Goal: Book appointment/travel/reservation

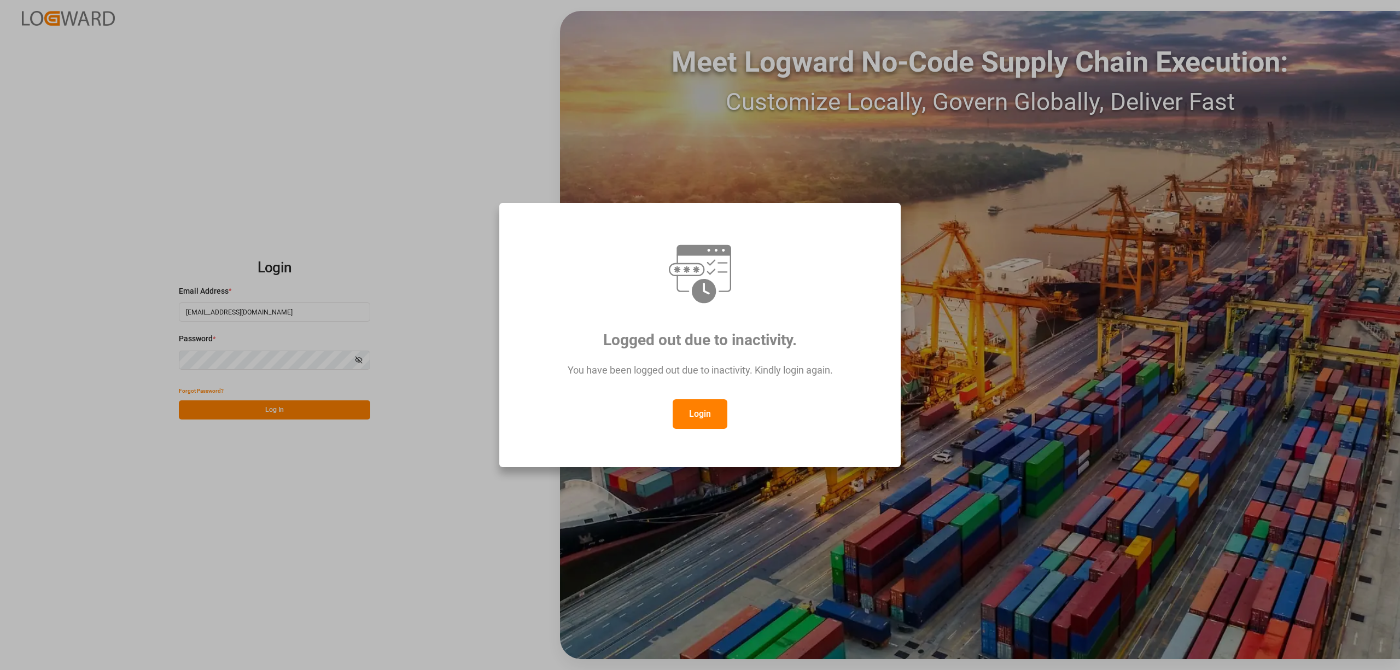
drag, startPoint x: 695, startPoint y: 417, endPoint x: 280, endPoint y: 409, distance: 415.6
click at [696, 416] on button "Login" at bounding box center [699, 414] width 55 height 30
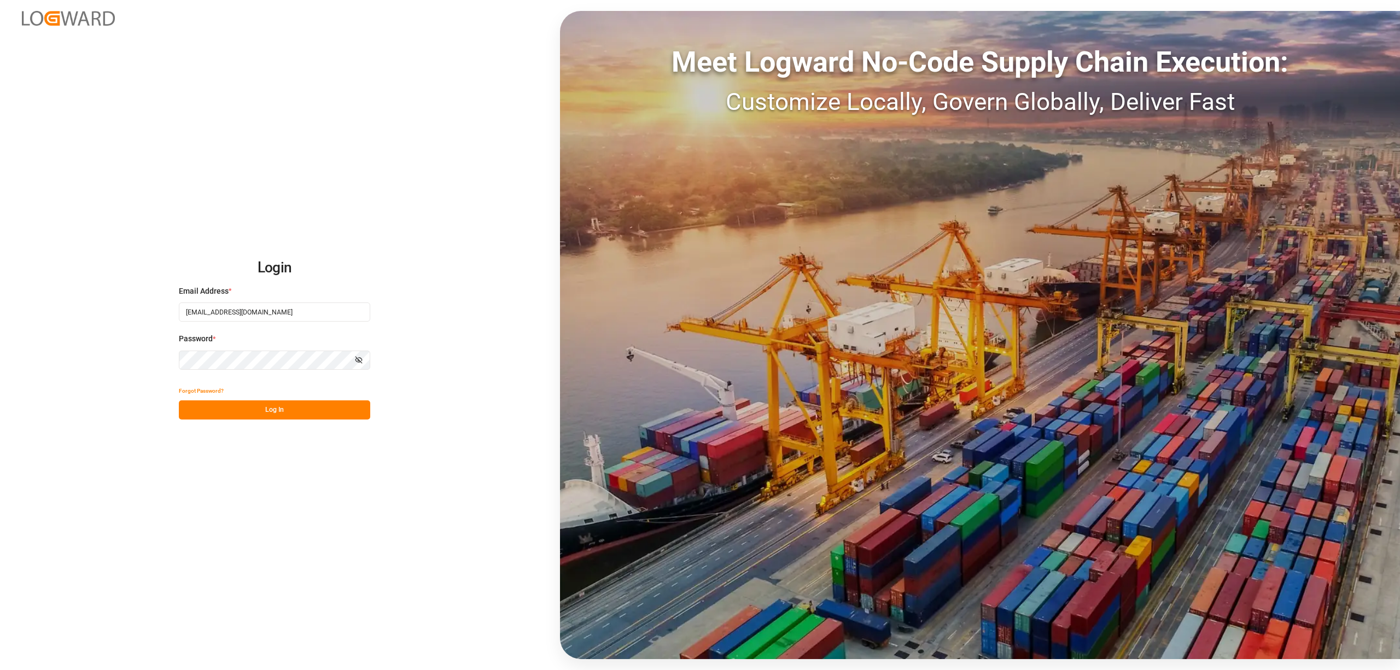
click at [206, 391] on button "Forgot Password?" at bounding box center [201, 390] width 45 height 19
click at [248, 409] on button "Log In" at bounding box center [274, 409] width 191 height 19
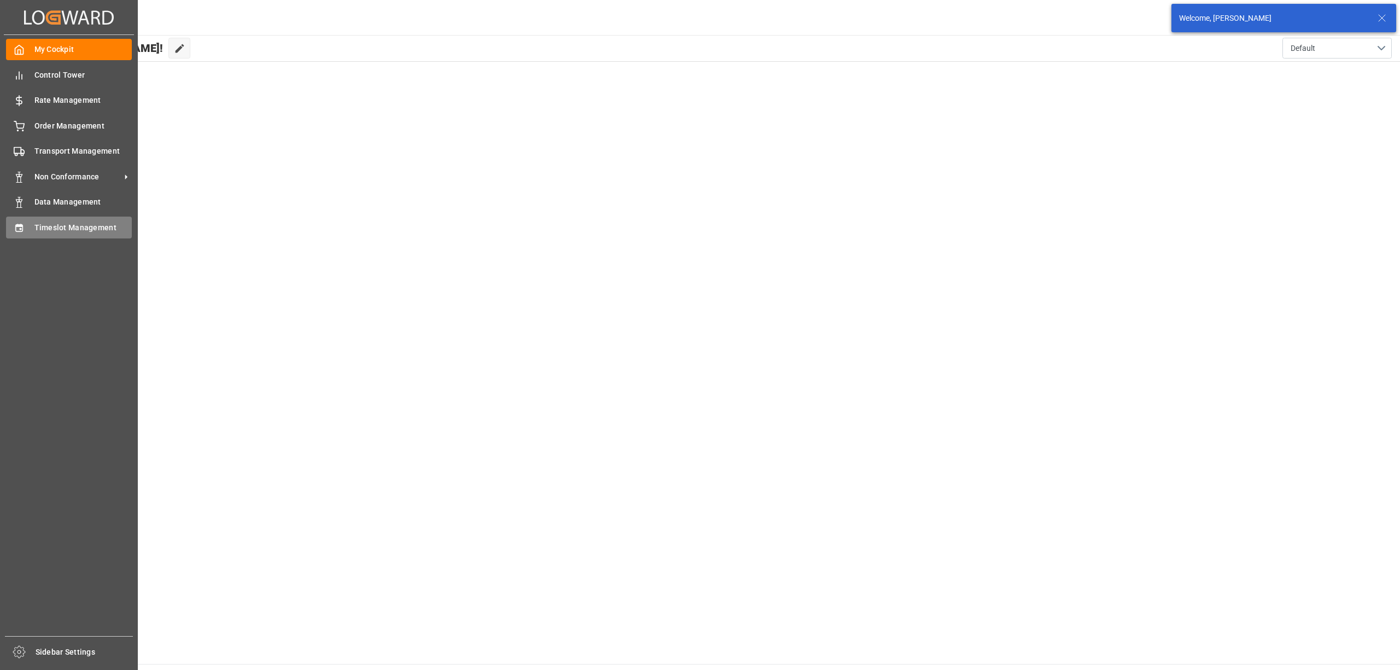
click at [33, 229] on div "Timeslot Management Timeslot Management" at bounding box center [69, 227] width 126 height 21
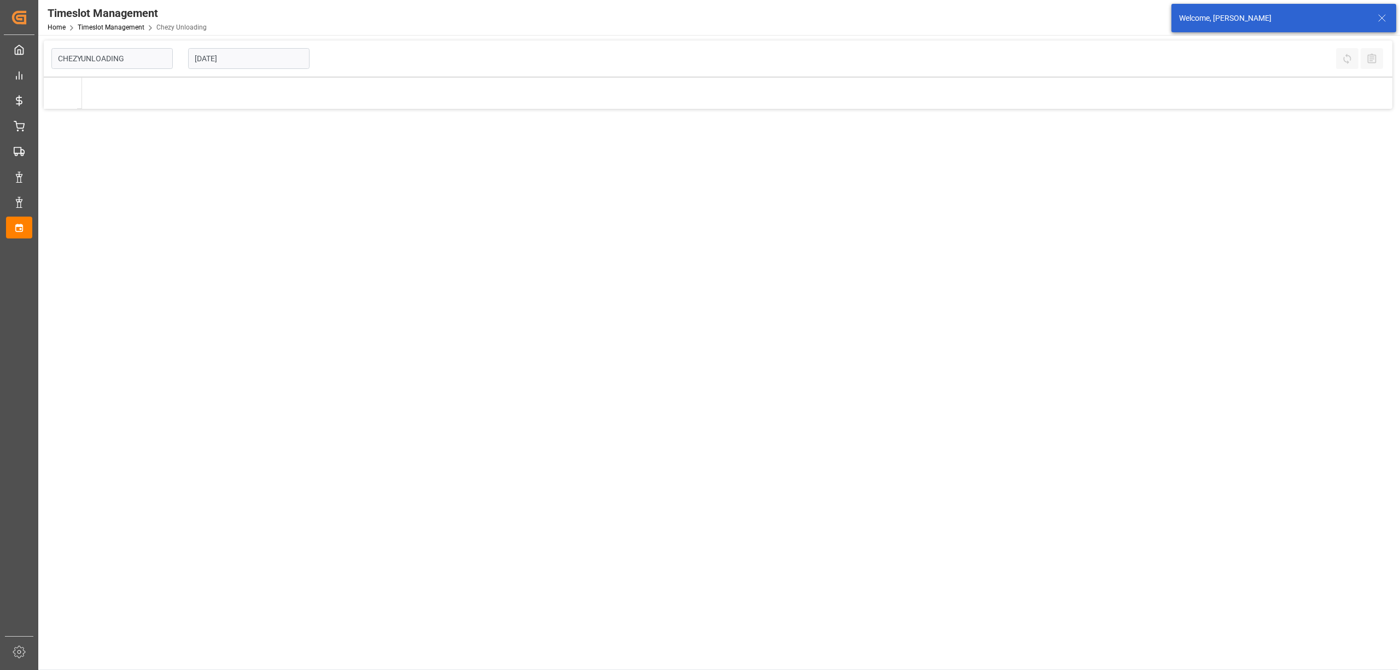
type input "Chezy Unloading"
click at [279, 60] on input "[DATE]" at bounding box center [248, 58] width 121 height 21
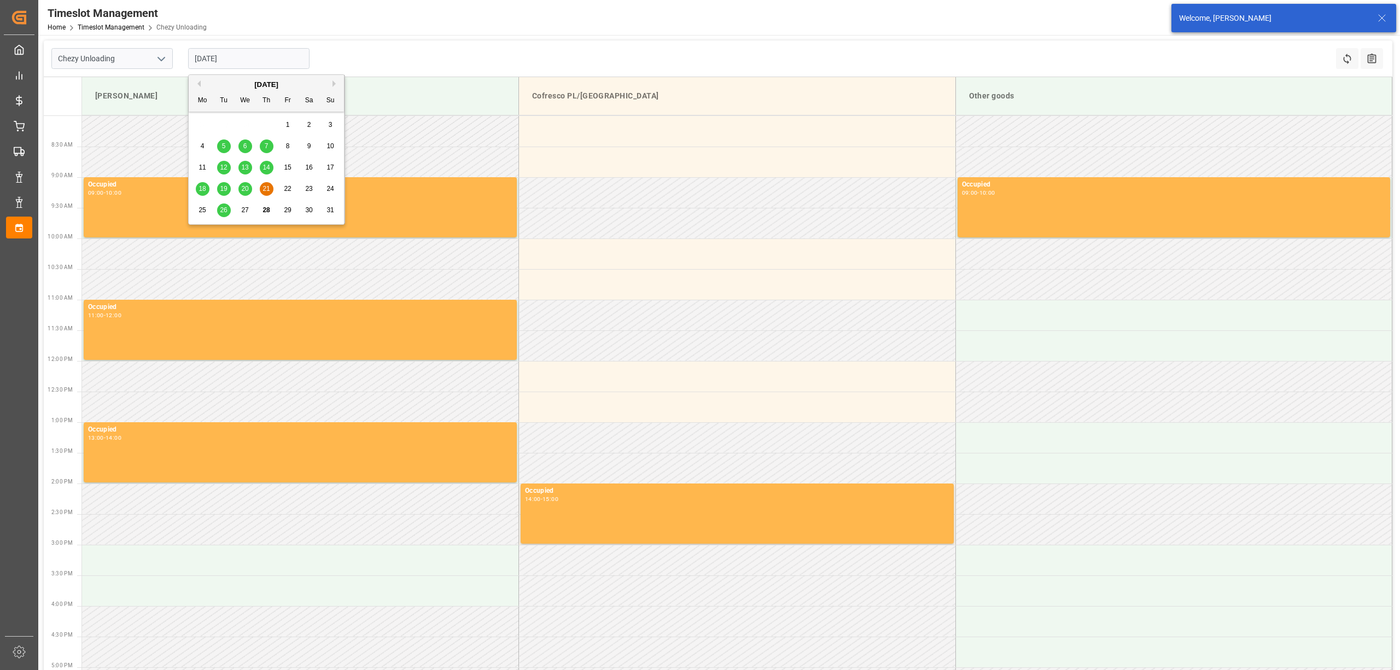
click at [332, 80] on div "[DATE]" at bounding box center [266, 84] width 155 height 11
click at [335, 81] on button "Next Month" at bounding box center [335, 83] width 7 height 7
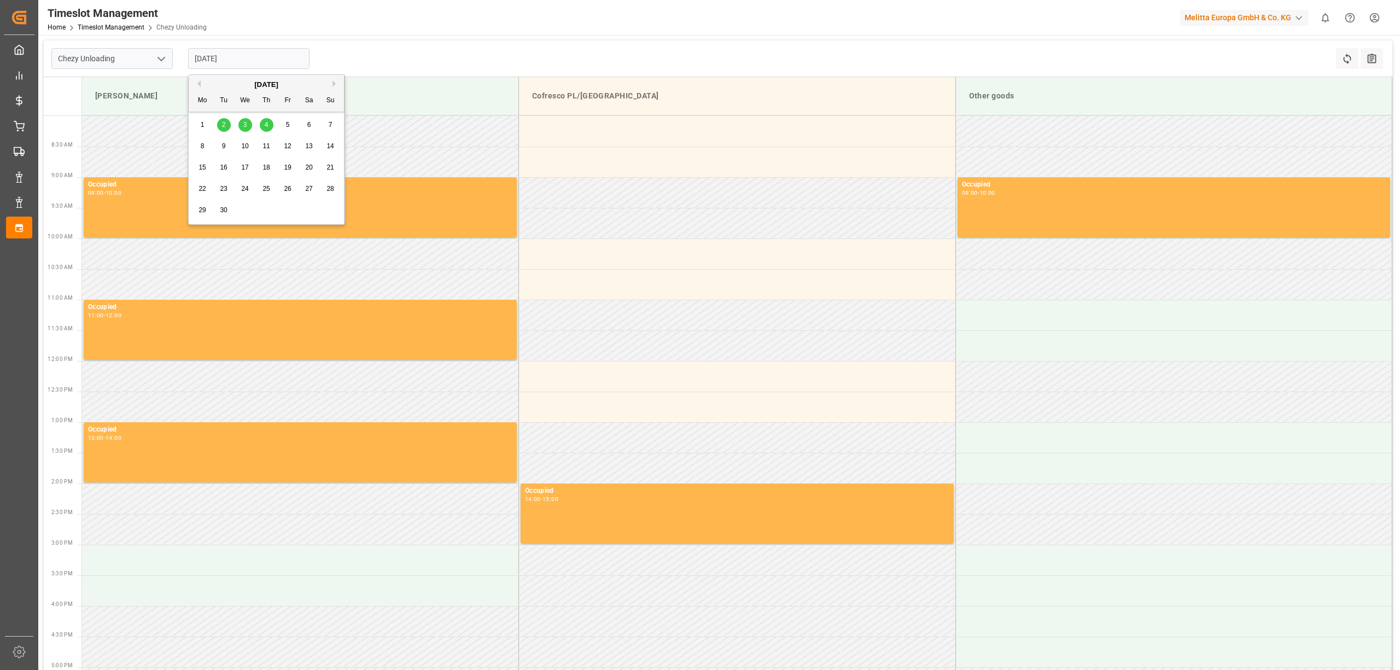
click at [242, 121] on div "3" at bounding box center [245, 125] width 14 height 13
type input "[DATE]"
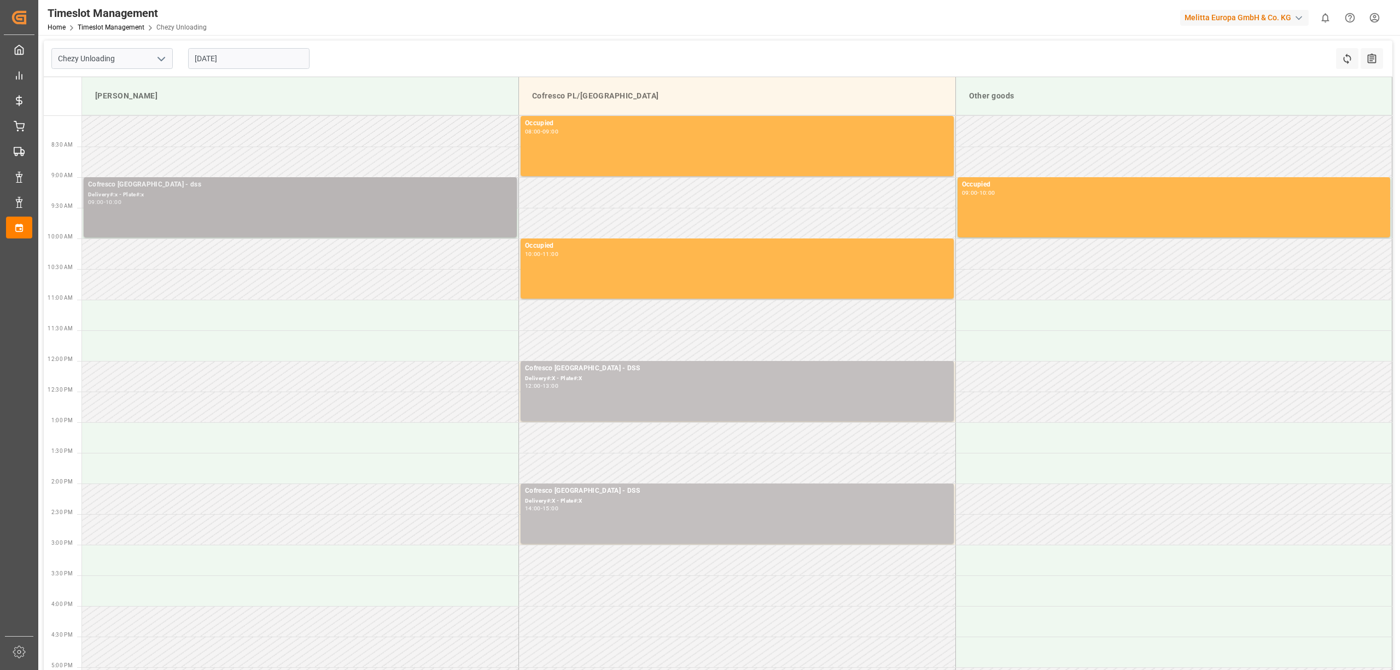
click at [151, 202] on div "09:00 - 10:00" at bounding box center [300, 203] width 424 height 6
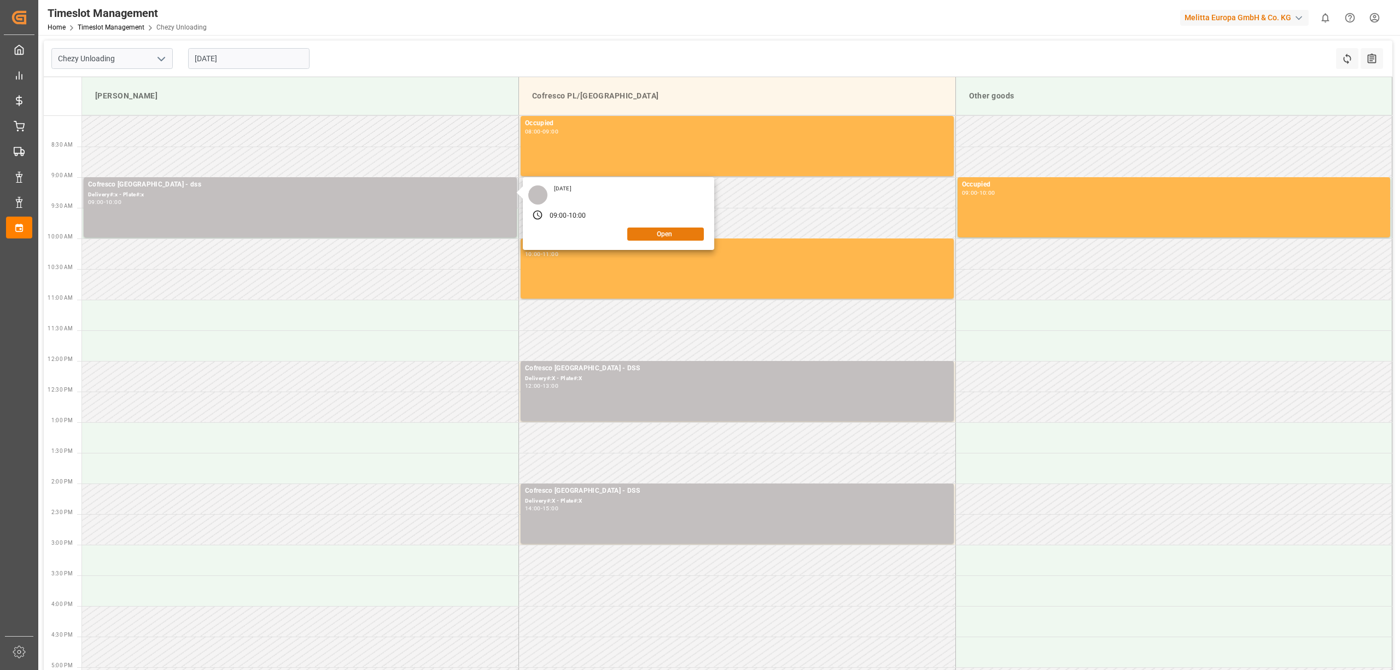
click at [657, 229] on button "Open" at bounding box center [665, 233] width 77 height 13
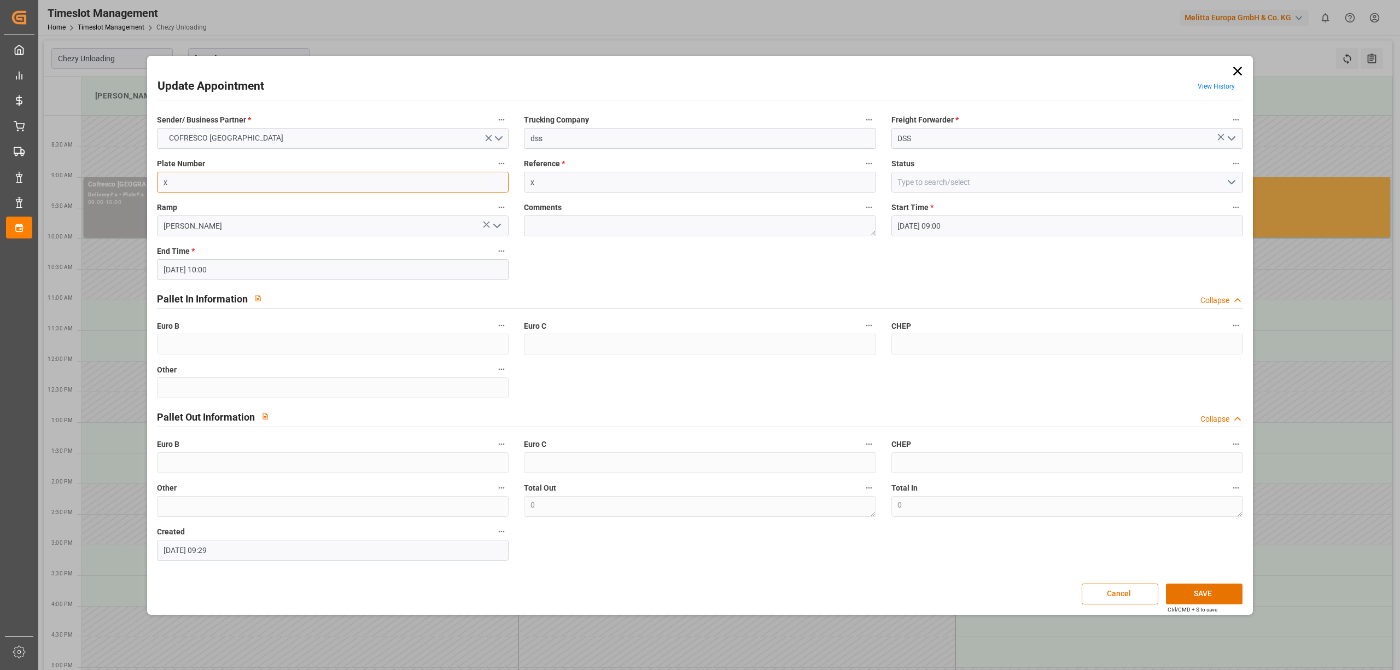
click at [241, 189] on input "x" at bounding box center [333, 182] width 352 height 21
click at [581, 182] on input "x" at bounding box center [700, 182] width 352 height 21
paste input "489224"
type input "489224"
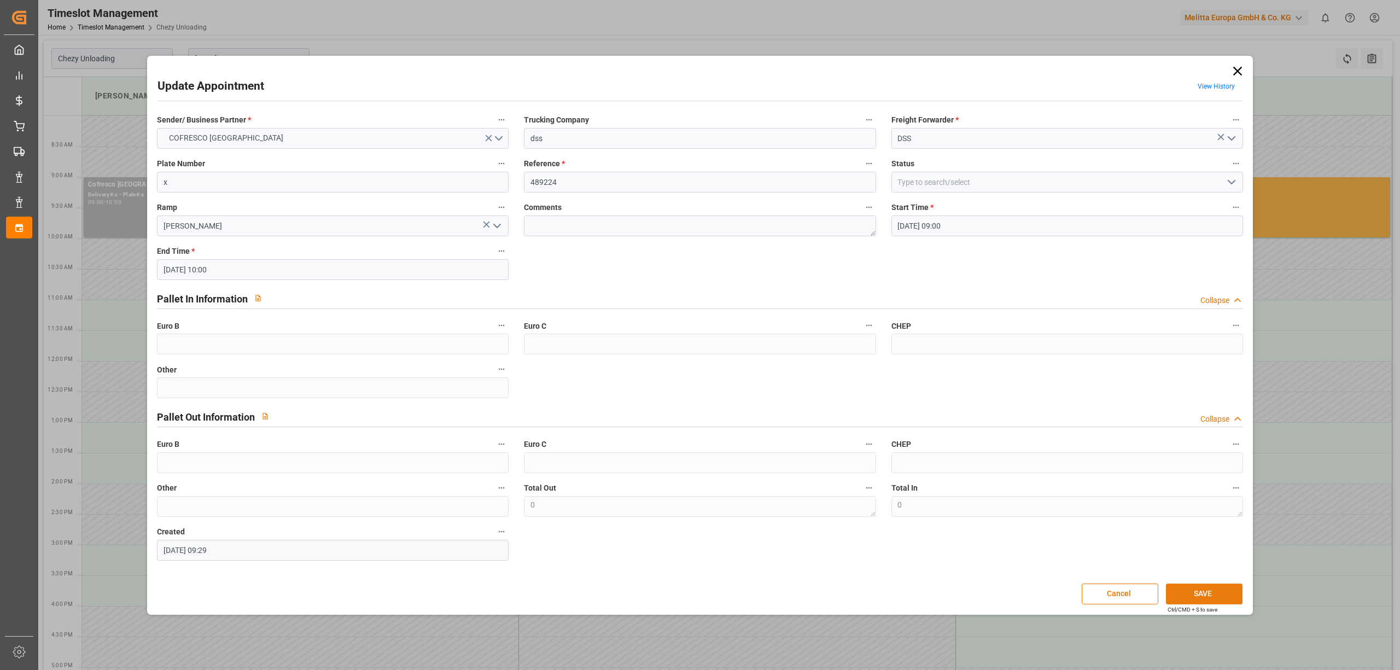
click at [1186, 590] on button "SAVE" at bounding box center [1204, 593] width 77 height 21
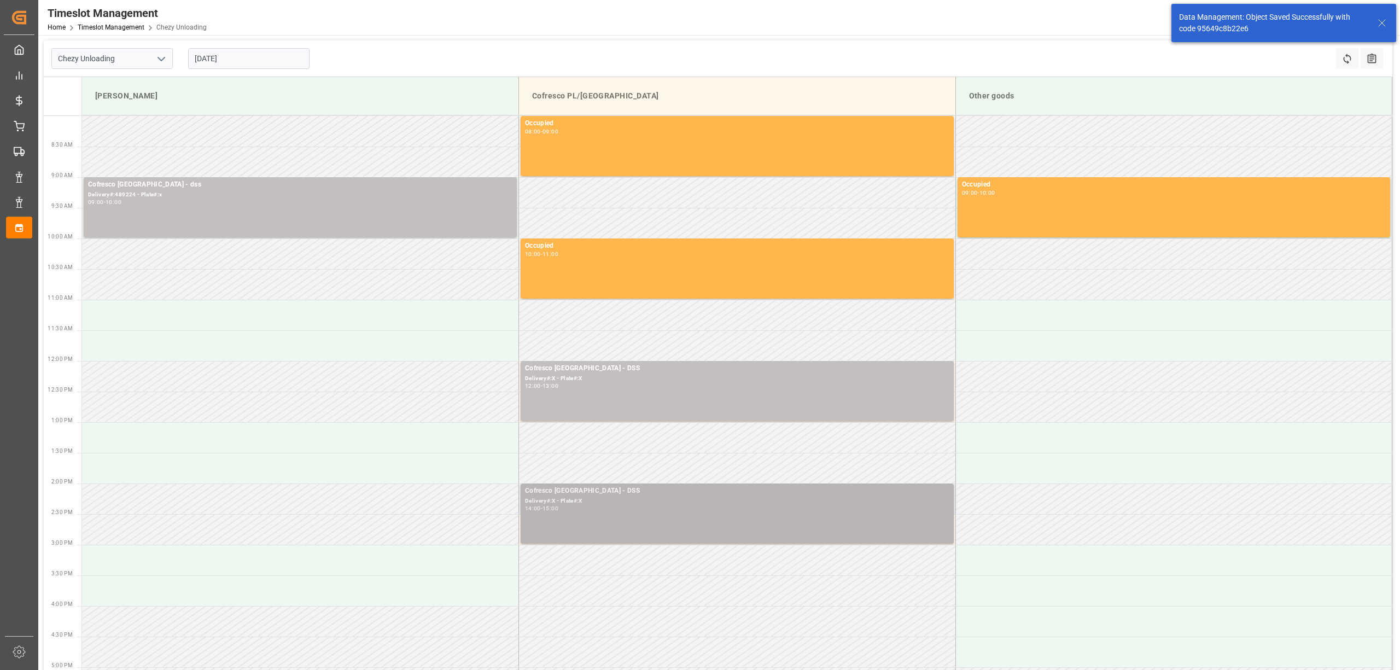
click at [587, 503] on div "Delivery#:X - Plate#:X" at bounding box center [737, 500] width 424 height 9
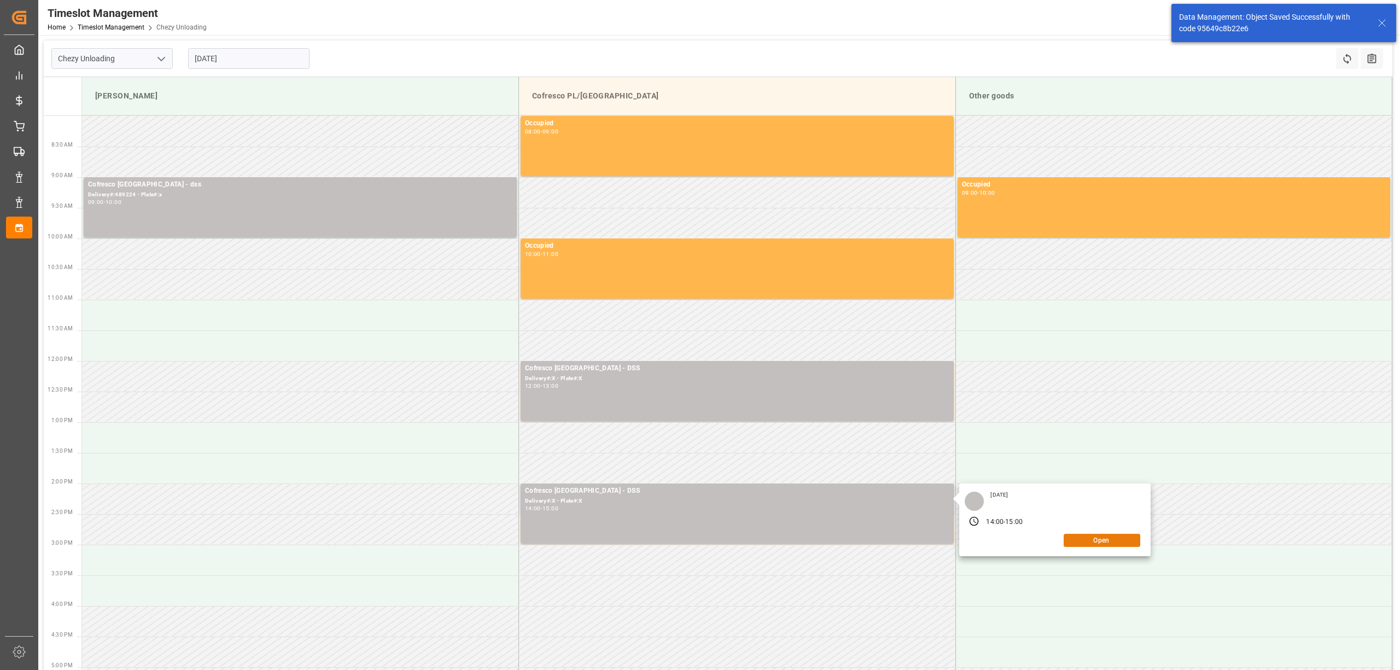
click at [1083, 545] on button "Open" at bounding box center [1101, 540] width 77 height 13
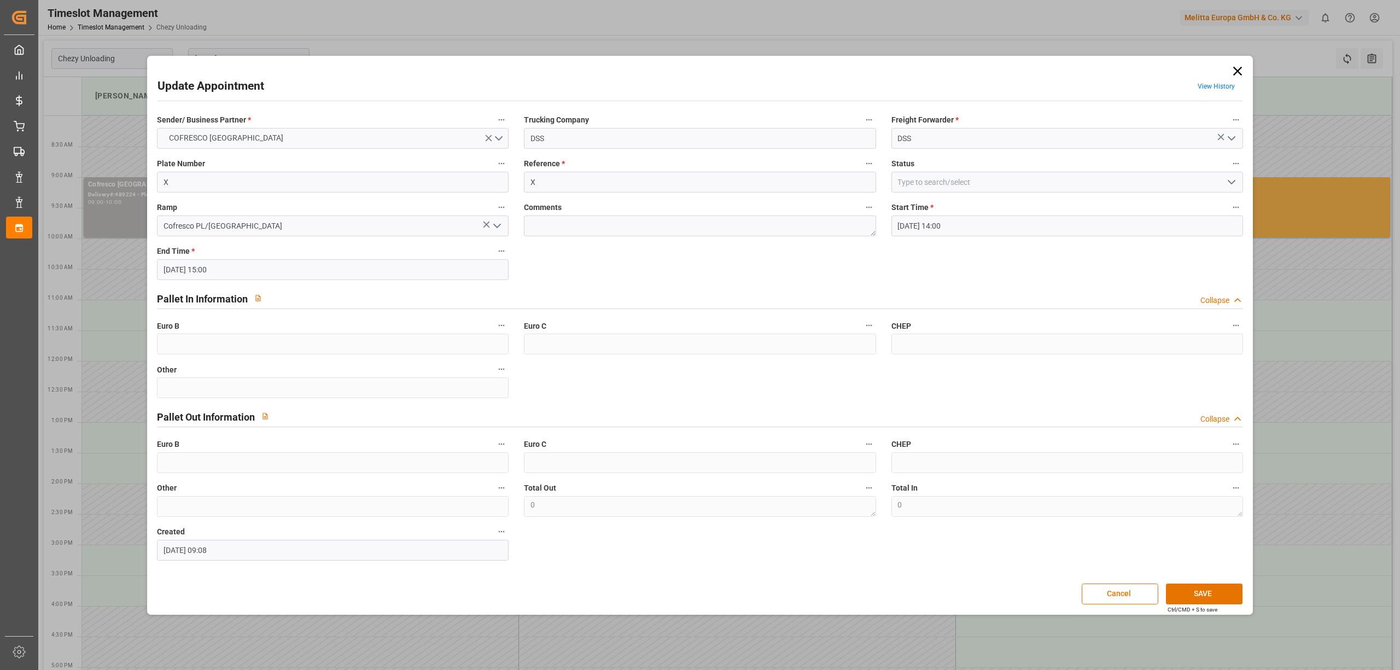
click at [323, 199] on div "Ramp Cofresco PL/[GEOGRAPHIC_DATA]" at bounding box center [332, 218] width 367 height 44
click at [551, 188] on input "X" at bounding box center [700, 182] width 352 height 21
paste input "489229"
type input "489229"
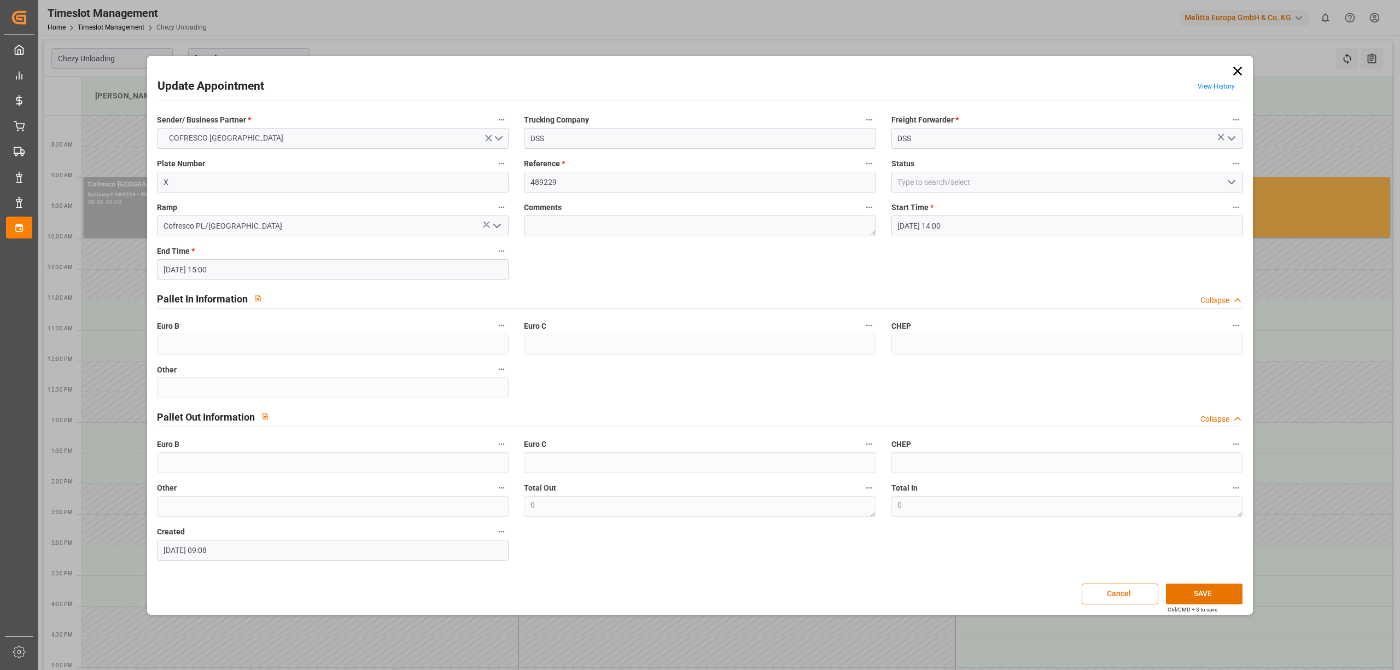
click at [350, 194] on div "Plate Number X" at bounding box center [332, 175] width 367 height 44
click at [267, 178] on input "X" at bounding box center [333, 182] width 352 height 21
click at [314, 175] on input "X" at bounding box center [333, 182] width 352 height 21
paste input "GDA81505/GDA99133"
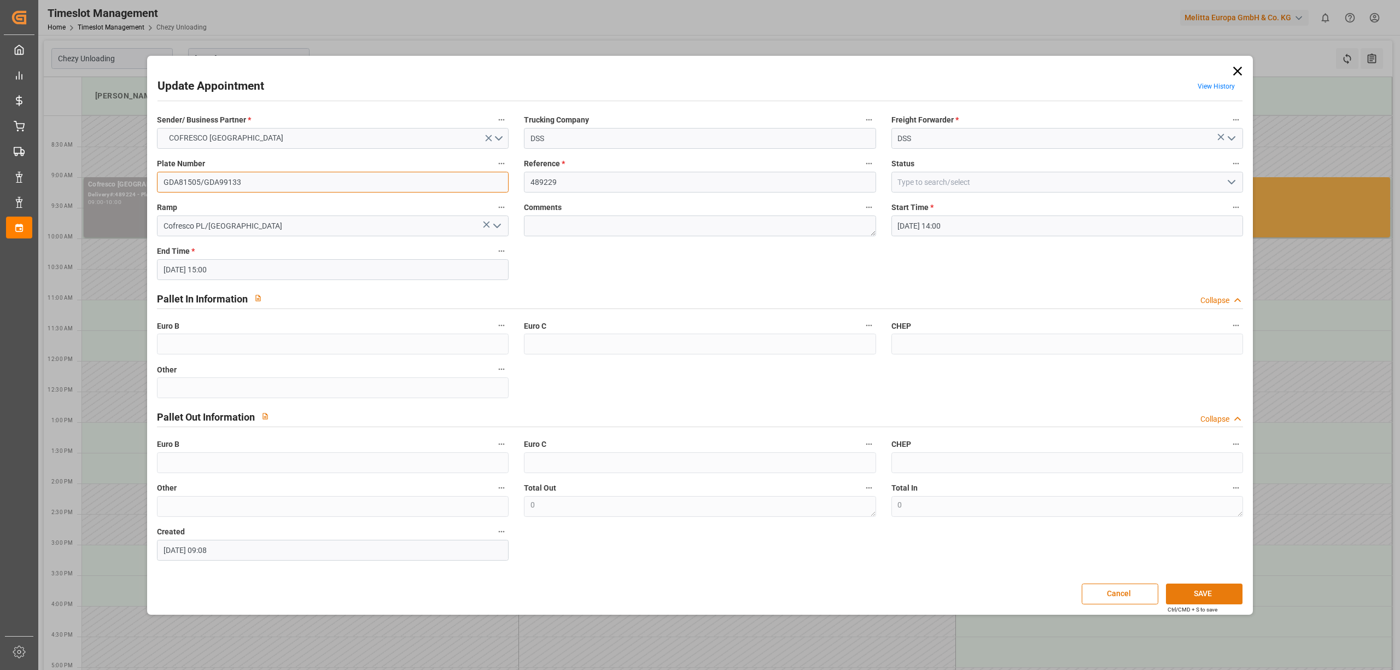
type input "GDA81505/GDA99133"
click at [1219, 589] on button "SAVE" at bounding box center [1204, 593] width 77 height 21
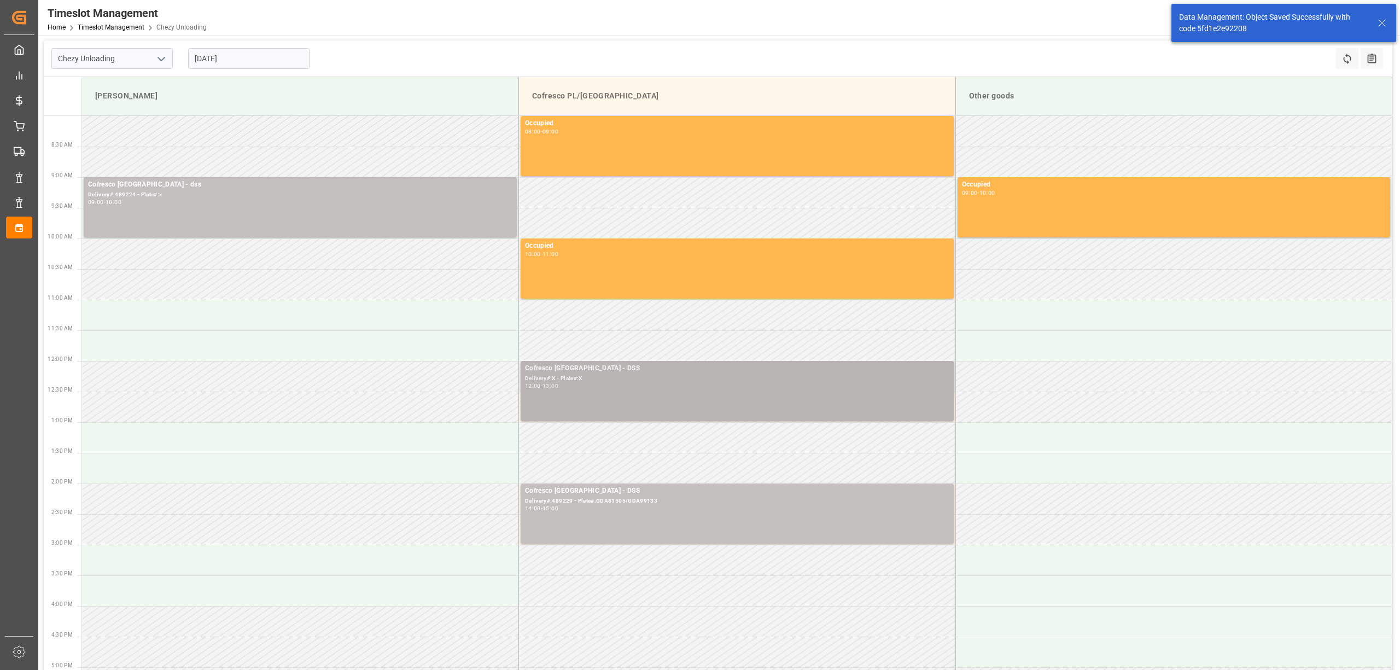
click at [644, 391] on div "Cofresco [GEOGRAPHIC_DATA] - DSS Delivery#:X - Plate#:X 12:00 - 13:00" at bounding box center [737, 391] width 424 height 56
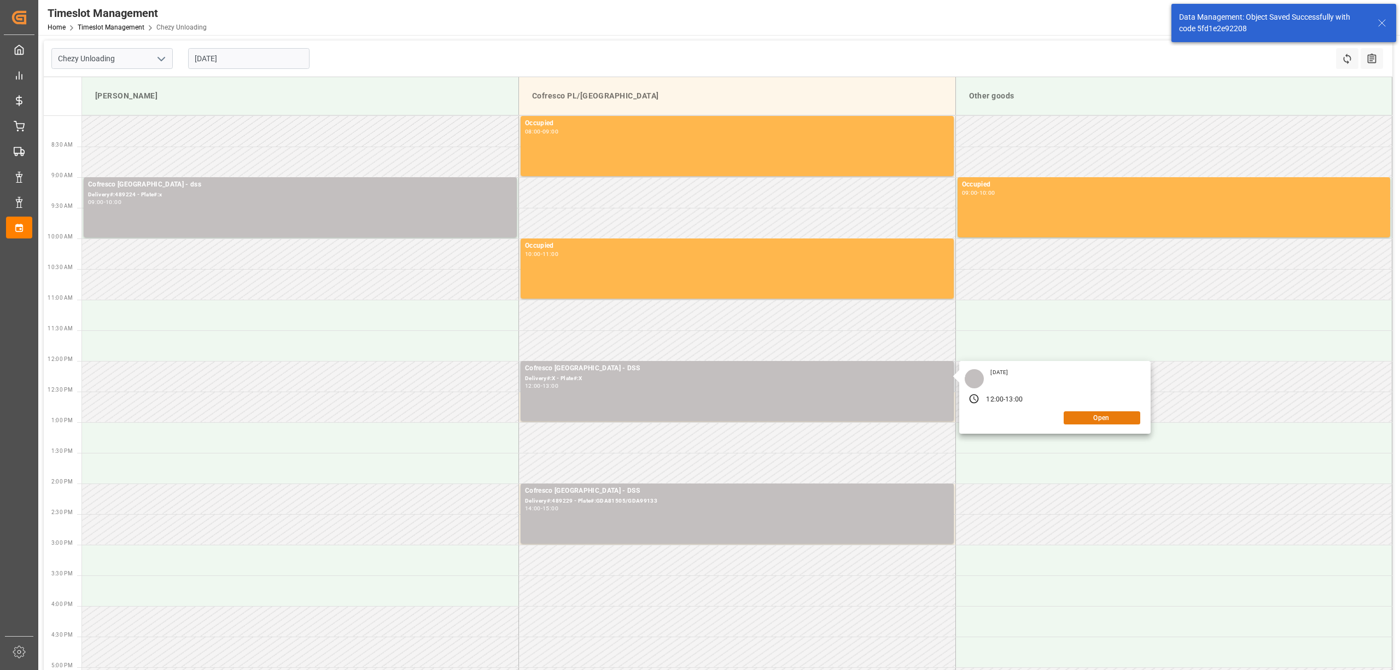
click at [1098, 417] on button "Open" at bounding box center [1101, 417] width 77 height 13
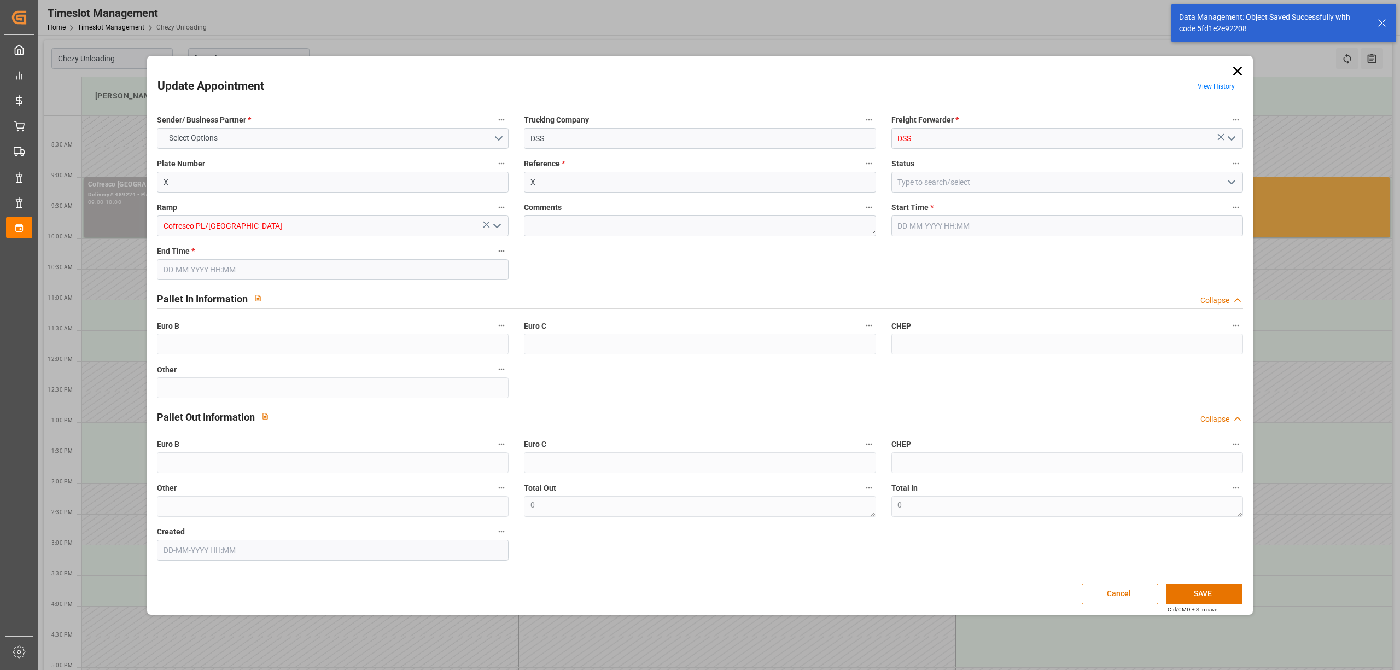
type input "[DATE] 12:00"
type input "[DATE] 13:00"
type input "[DATE] 09:07"
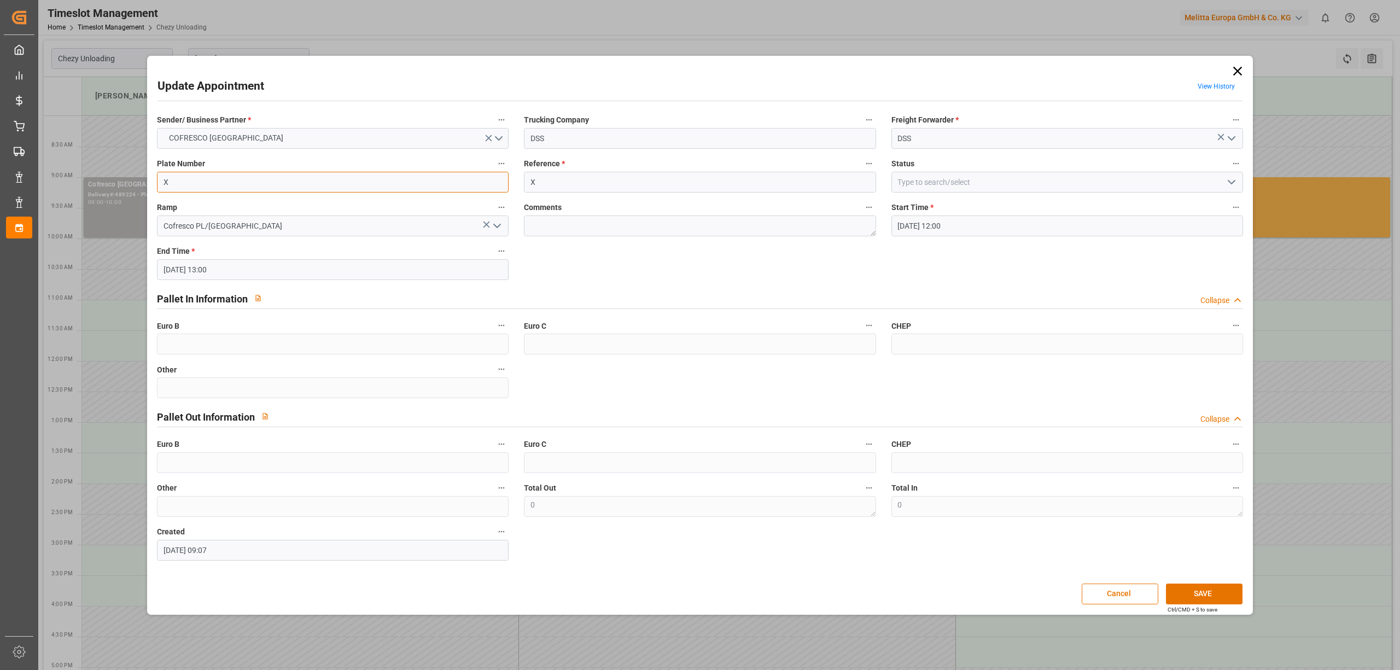
click at [266, 180] on input "X" at bounding box center [333, 182] width 352 height 21
click at [563, 194] on div "Reference * X" at bounding box center [699, 175] width 367 height 44
click at [573, 180] on input "X" at bounding box center [700, 182] width 352 height 21
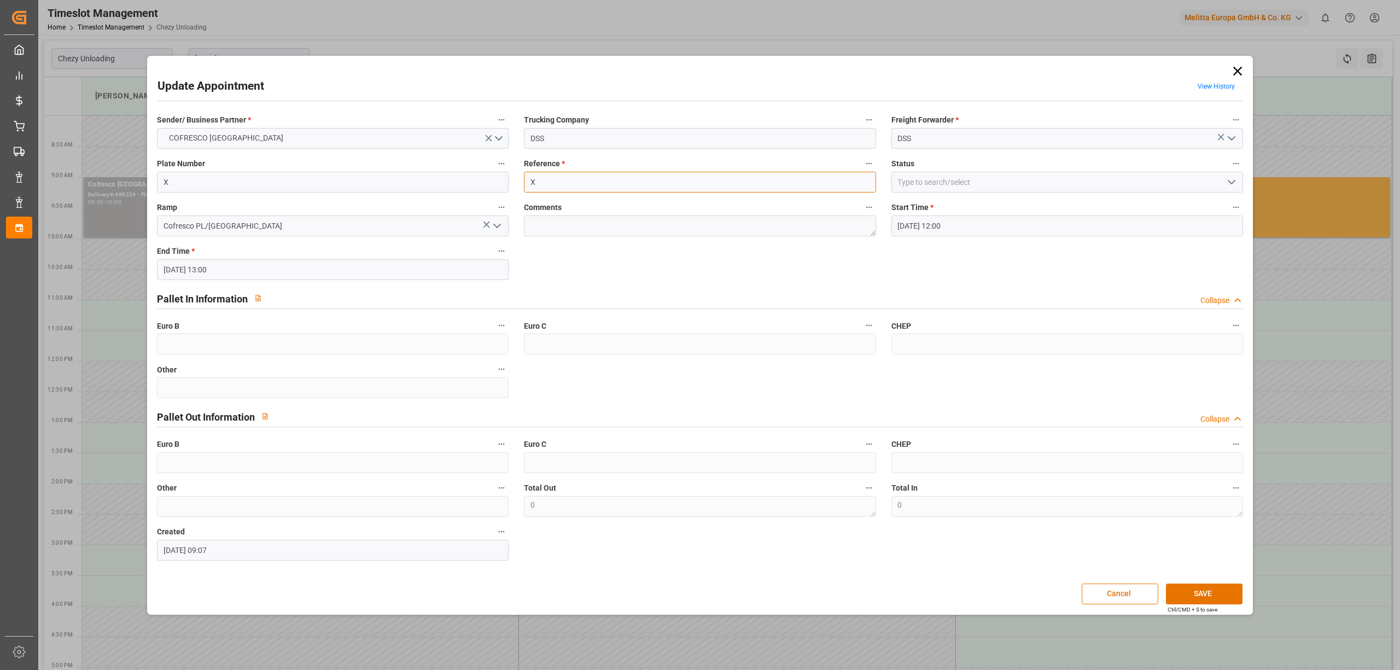
paste input "489225"
type input "489225"
click at [1204, 604] on div "Update Appointment View History Sender/ Business Partner * COFRESCO [GEOGRAPHIC…" at bounding box center [699, 334] width 1099 height 553
drag, startPoint x: 1214, startPoint y: 591, endPoint x: 1223, endPoint y: 571, distance: 22.0
click at [1215, 589] on button "SAVE" at bounding box center [1204, 593] width 77 height 21
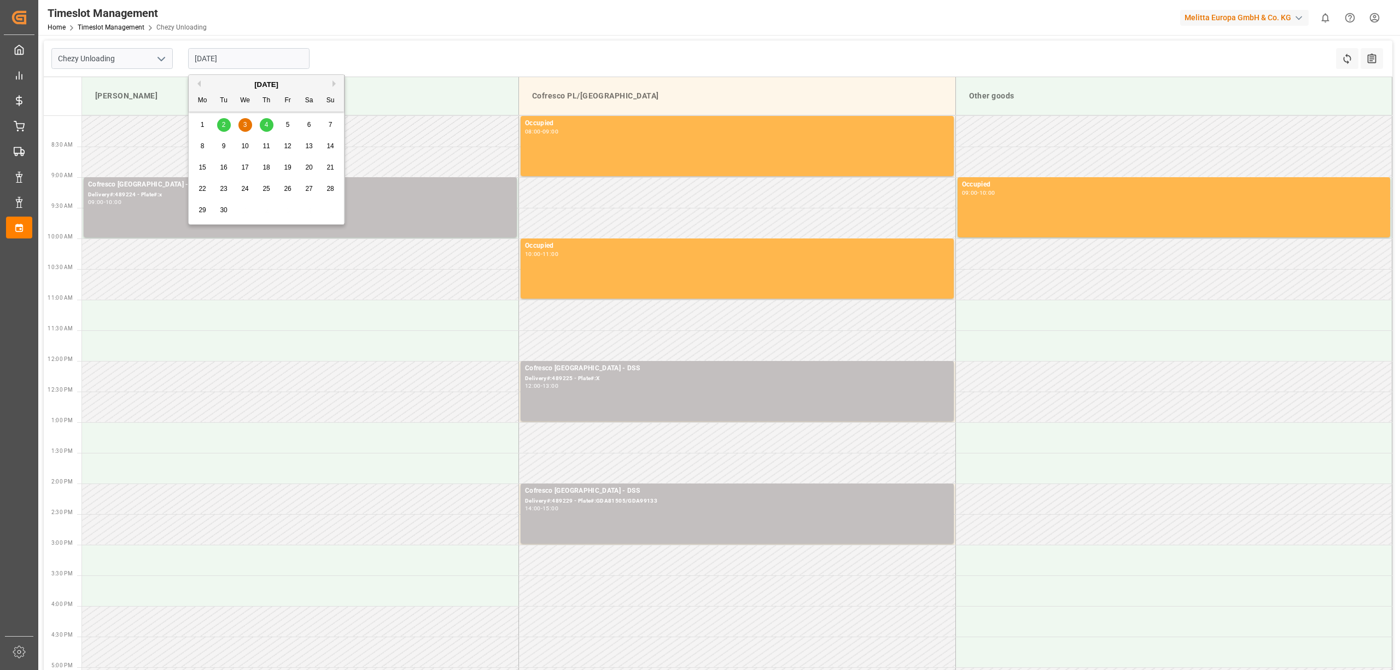
click at [241, 61] on input "[DATE]" at bounding box center [248, 58] width 121 height 21
click at [239, 126] on div "3" at bounding box center [245, 125] width 14 height 13
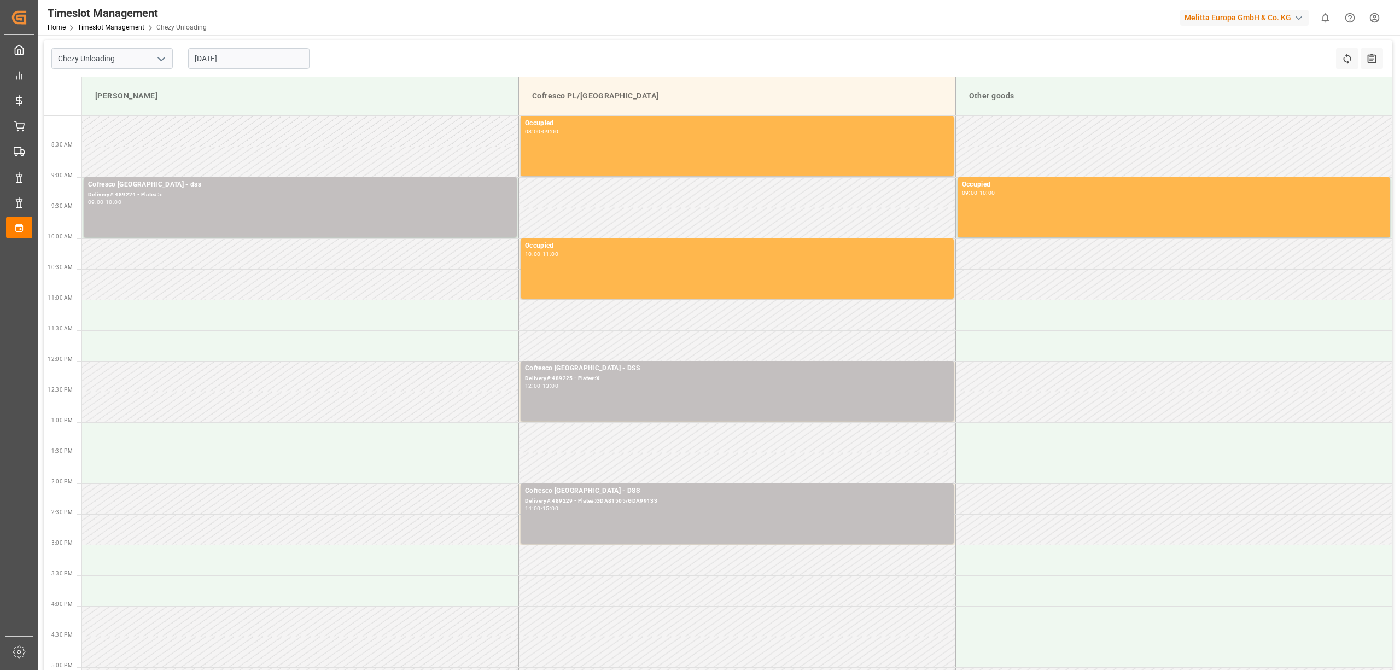
click at [392, 40] on div "Chezy Unloading [DATE] Refresh Time Slots All Audits" at bounding box center [718, 58] width 1348 height 37
click at [459, 58] on div "Chezy Unloading [DATE] Refresh Time Slots All Audits" at bounding box center [718, 58] width 1348 height 37
